Goal: Navigation & Orientation: Find specific page/section

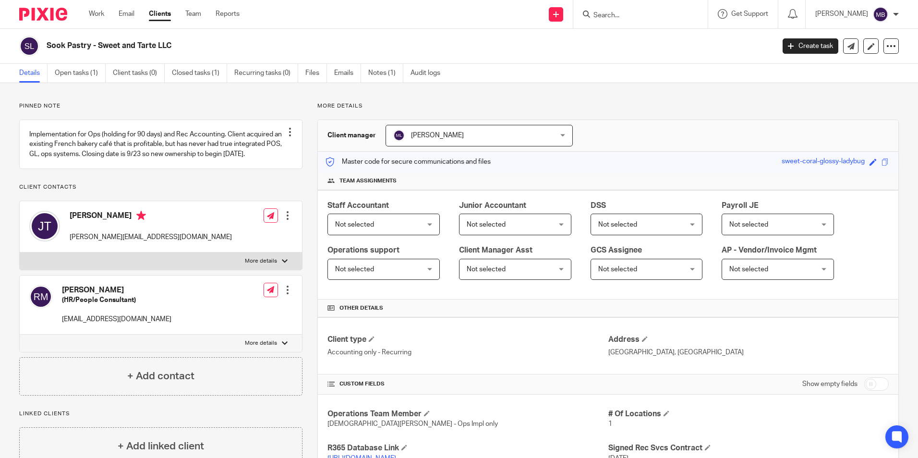
scroll to position [128, 0]
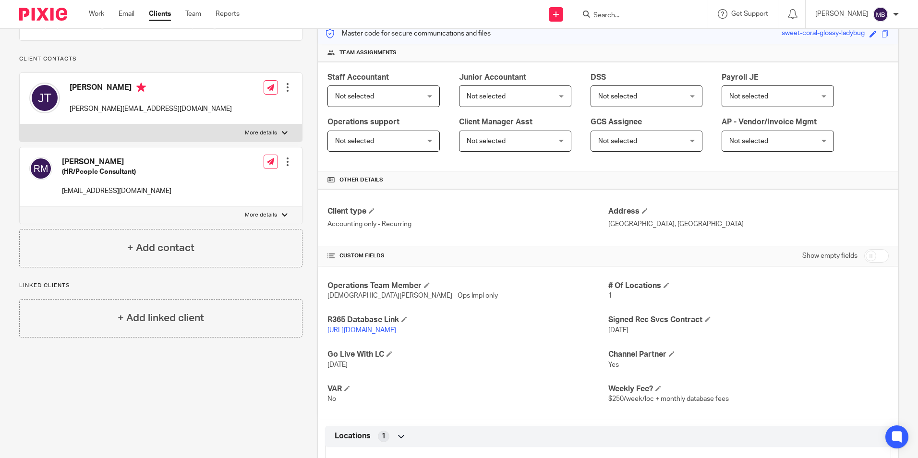
click at [160, 15] on link "Clients" at bounding box center [160, 14] width 22 height 10
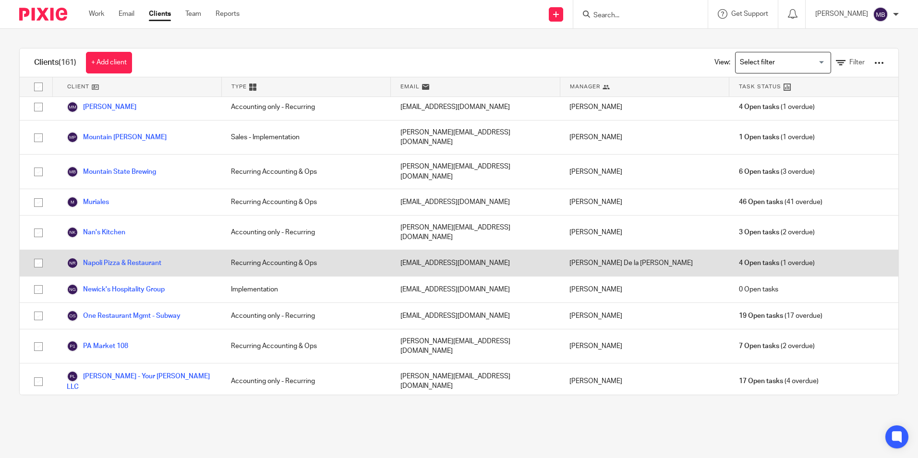
scroll to position [1984, 0]
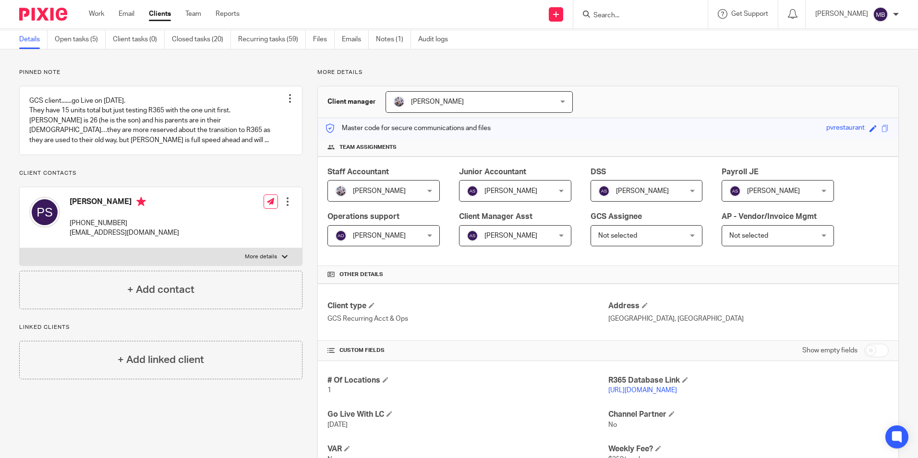
scroll to position [128, 0]
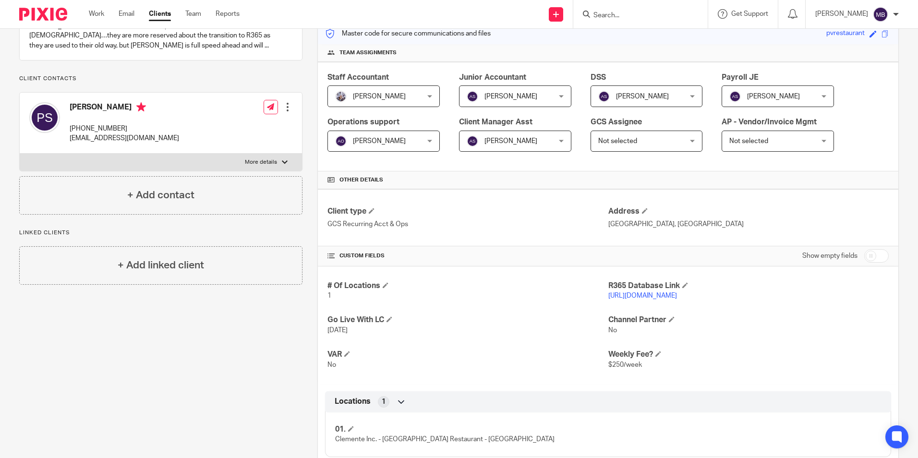
click at [648, 294] on link "https://pvmexican.restaurant365.com" at bounding box center [642, 295] width 69 height 7
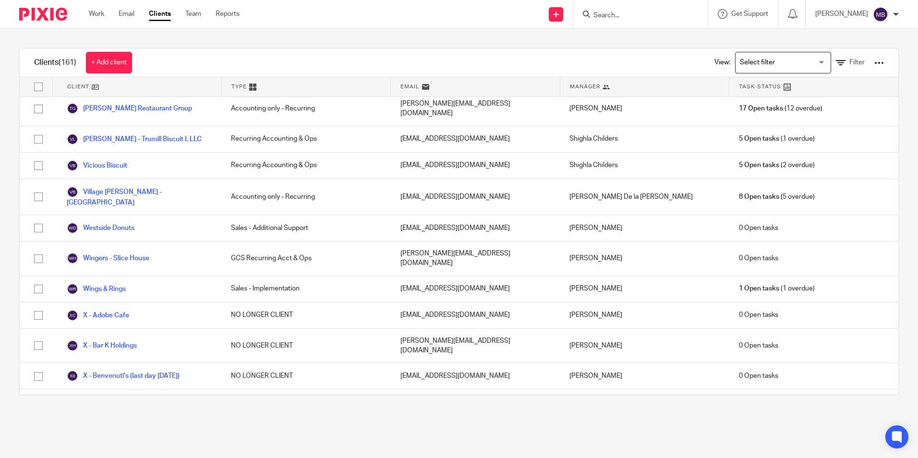
scroll to position [3297, 0]
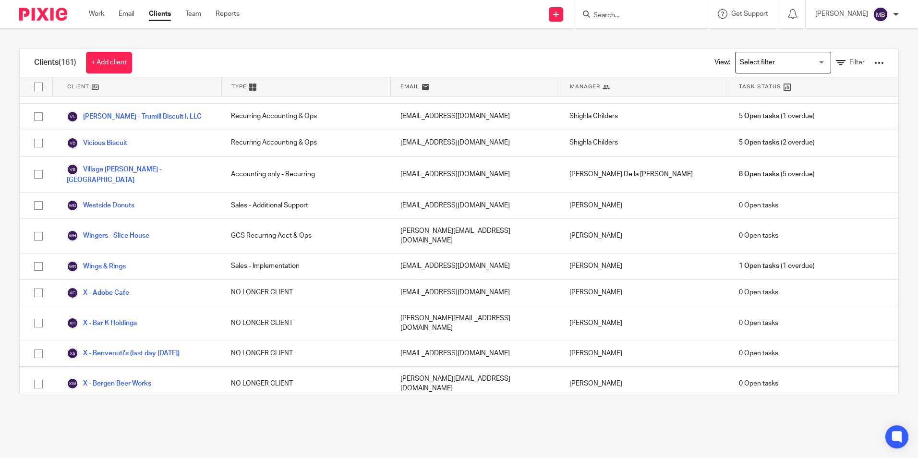
click at [895, 14] on div at bounding box center [896, 15] width 6 height 6
click at [855, 67] on span "Logout" at bounding box center [855, 66] width 22 height 7
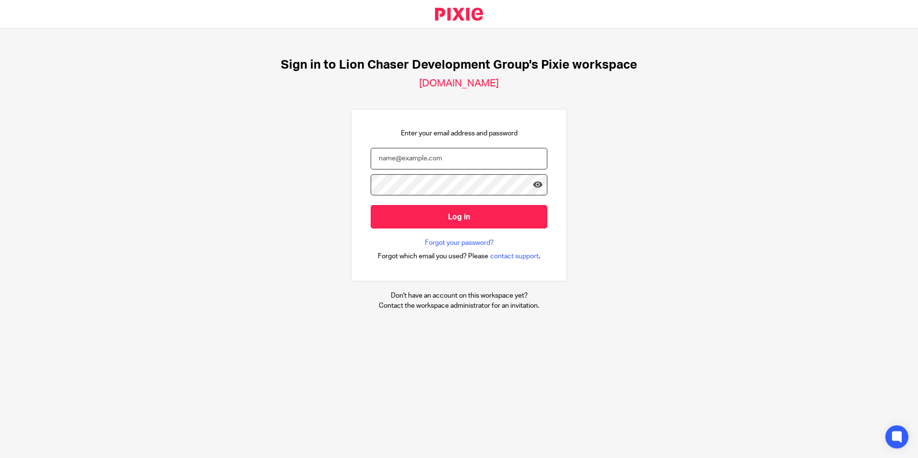
click at [493, 159] on input "email" at bounding box center [459, 159] width 177 height 22
click at [0, 458] on com-1password-button at bounding box center [0, 458] width 0 height 0
type input "mbrown@lcdevgroup.com"
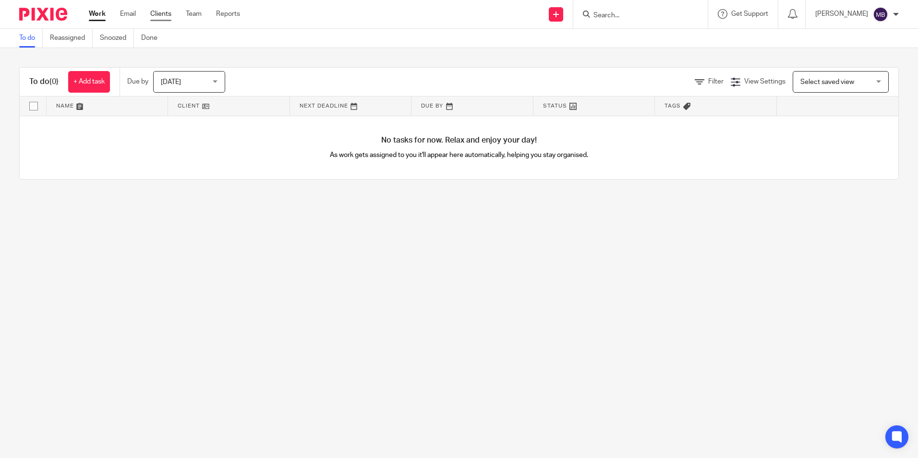
click at [157, 12] on link "Clients" at bounding box center [160, 14] width 21 height 10
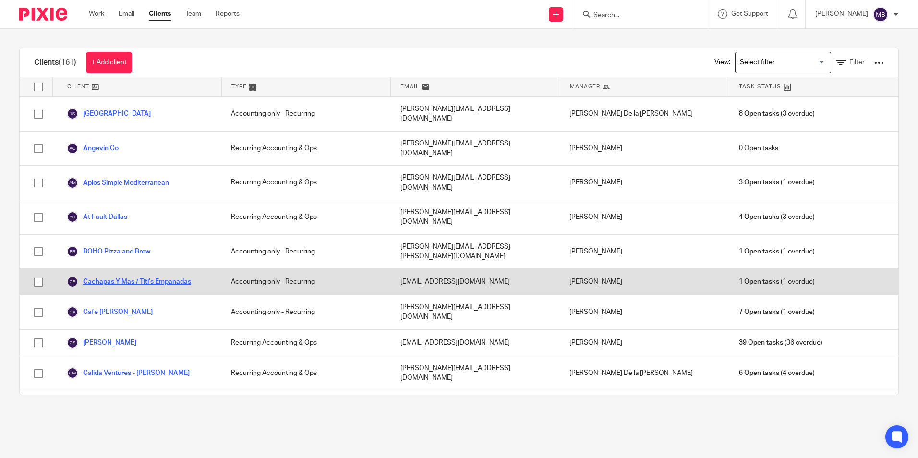
click at [132, 276] on link "Cachapas Y Mas / Titi's Empanadas" at bounding box center [129, 282] width 124 height 12
click at [155, 276] on link "Cachapas Y Mas / Titi's Empanadas" at bounding box center [129, 282] width 124 height 12
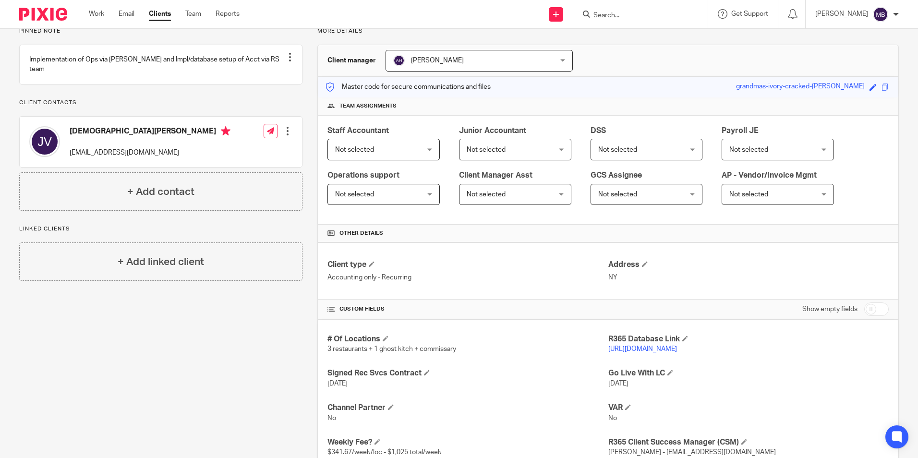
scroll to position [64, 0]
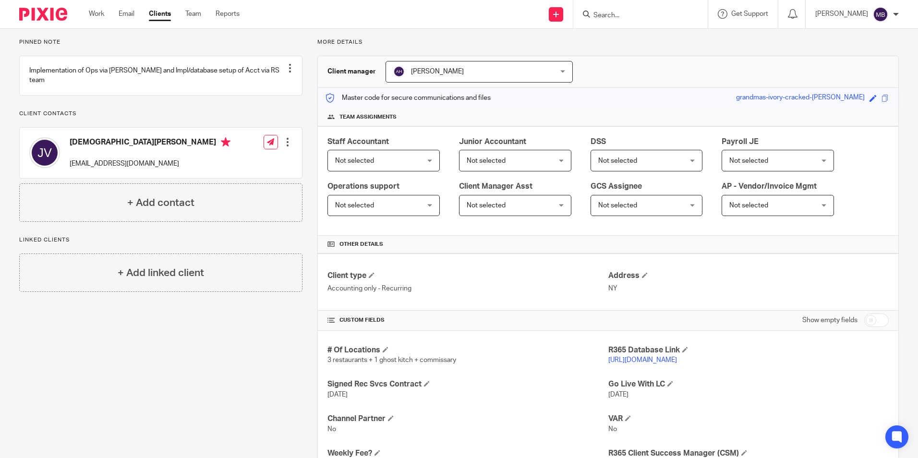
click at [647, 359] on link "https://titis.restaurant365.com/" at bounding box center [642, 360] width 69 height 7
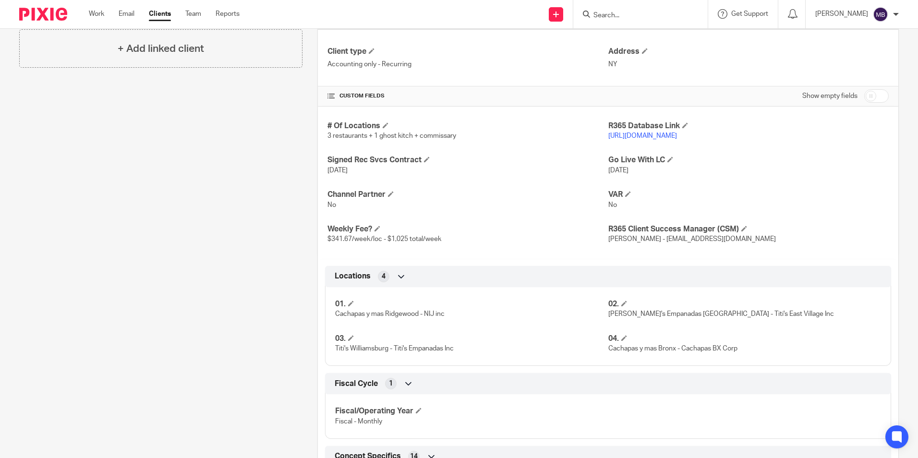
scroll to position [288, 0]
click at [159, 16] on link "Clients" at bounding box center [160, 14] width 22 height 10
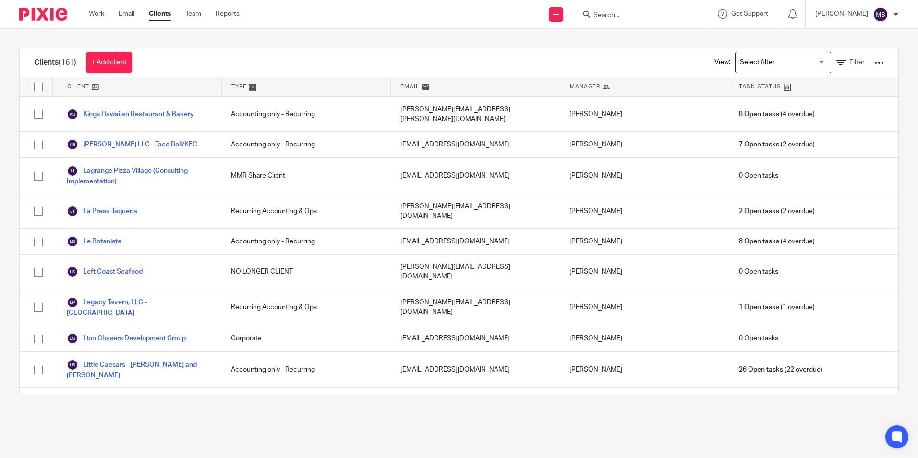
scroll to position [1408, 0]
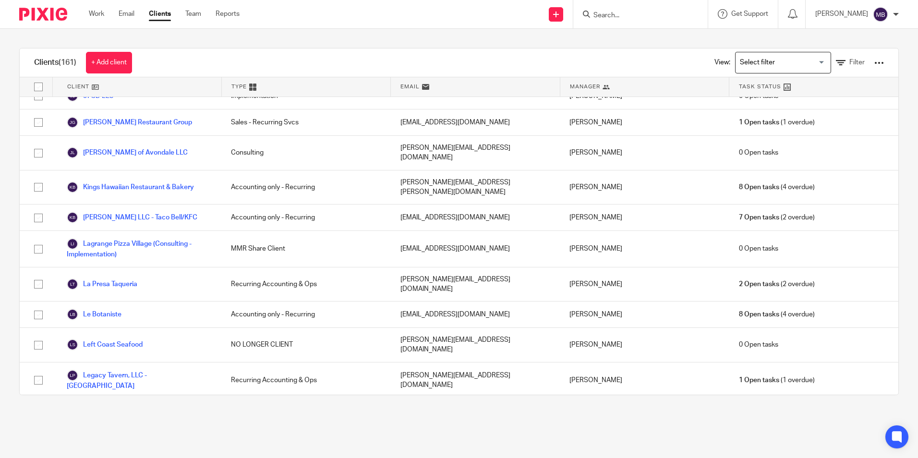
scroll to position [1472, 0]
